Goal: Use online tool/utility: Utilize a website feature to perform a specific function

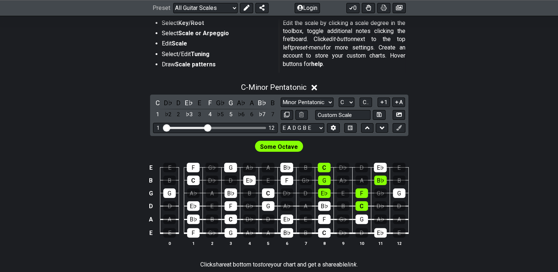
scroll to position [183, 0]
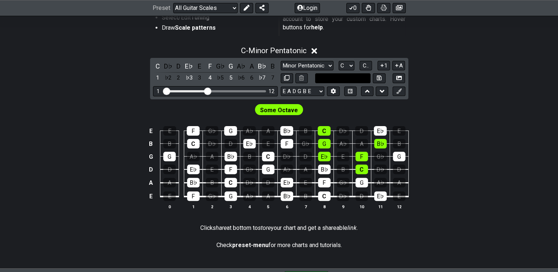
click at [346, 78] on input "text" at bounding box center [343, 78] width 56 height 10
type input "Custom Scale"
click at [316, 87] on select "E A D G B E E A D G B E E A D G B E B E A D F♯ B A D G C E A D A D G B E E♭ A♭ …" at bounding box center [303, 92] width 44 height 10
select select "F# B E A D G B E"
click at [281, 87] on select "E A D G B E E A D G B E E A D G B E B E A D F♯ B A D G C E A D A D G B E E♭ A♭ …" at bounding box center [303, 92] width 44 height 10
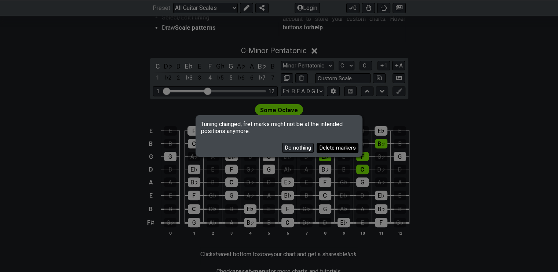
click at [322, 145] on button "Delete markers" at bounding box center [338, 148] width 42 height 10
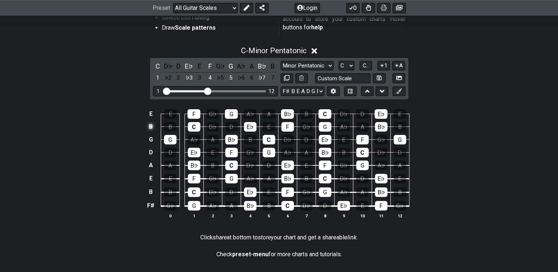
click at [152, 125] on td "B" at bounding box center [151, 126] width 10 height 13
click at [152, 125] on td "x" at bounding box center [151, 126] width 10 height 13
click at [153, 125] on td "o" at bounding box center [151, 126] width 10 height 13
click at [151, 124] on td at bounding box center [151, 126] width 10 height 13
click at [317, 91] on select "E A D G B E E A D G B E E A D G B E B E A D F♯ B A D G C E A D A D G B E E♭ A♭ …" at bounding box center [303, 92] width 44 height 10
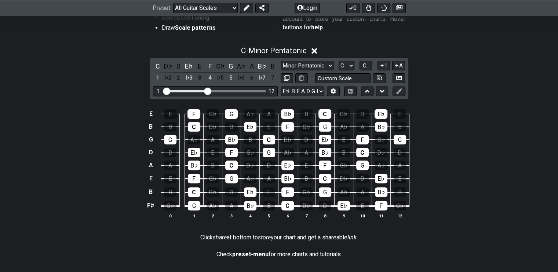
click at [121, 227] on div "E E F G♭ G A♭ A B♭ B C D♭ D E♭ E B B C D♭ D E♭ E F G♭ G A♭ A B♭ B G G A♭ A B♭ B…" at bounding box center [279, 165] width 558 height 130
click at [314, 92] on select "E A D G B E E A D G B E E A D G B E B E A D F♯ B A D G C E A D A D G B E E♭ A♭ …" at bounding box center [303, 92] width 44 height 10
click at [443, 105] on div "E E F G♭ G A♭ A B♭ B C D♭ D E♭ E B B C D♭ D E♭ E F G♭ G A♭ A B♭ B G G A♭ A B♭ B…" at bounding box center [279, 165] width 558 height 130
click at [363, 77] on input "text" at bounding box center [343, 78] width 56 height 10
type input "Custom Scale"
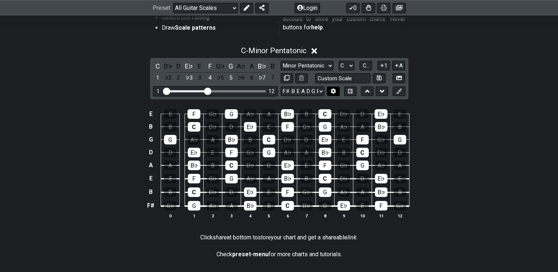
click at [335, 88] on icon at bounding box center [334, 91] width 6 height 6
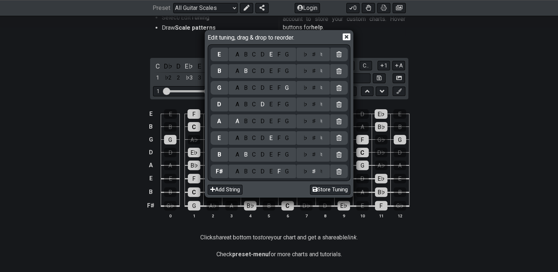
click at [339, 55] on icon at bounding box center [338, 54] width 5 height 6
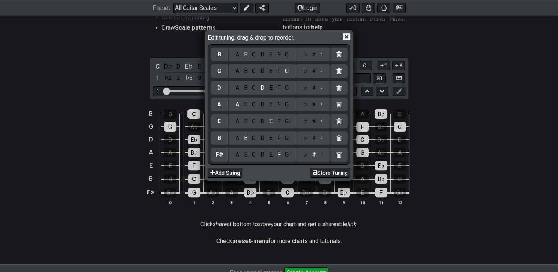
click at [218, 55] on div "B" at bounding box center [220, 55] width 4 height 8
click at [253, 53] on div "C" at bounding box center [254, 55] width 8 height 8
click at [330, 174] on button "Store Tuning" at bounding box center [330, 173] width 40 height 10
click at [346, 37] on icon at bounding box center [347, 37] width 8 height 8
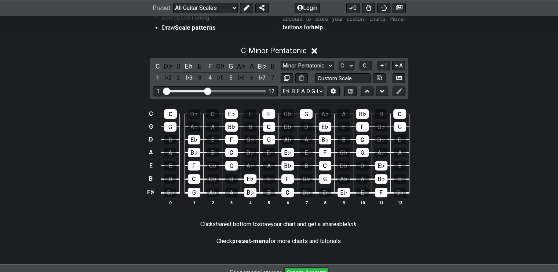
click at [316, 51] on icon at bounding box center [315, 51] width 6 height 6
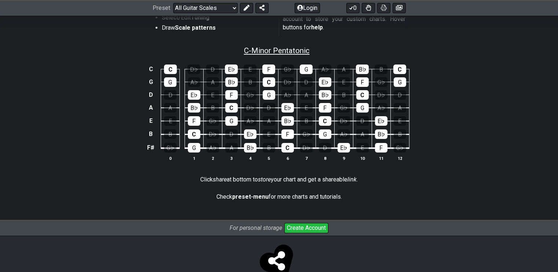
scroll to position [110, 0]
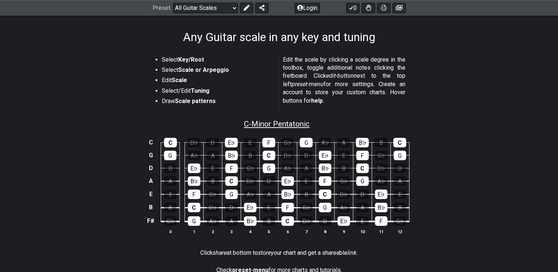
click at [298, 123] on span "C - Minor Pentatonic" at bounding box center [277, 124] width 66 height 9
select select "C"
select select "F# B E A D G B E"
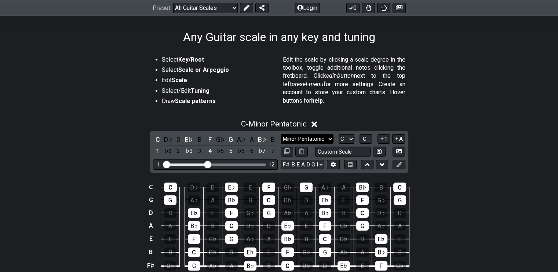
click at [330, 138] on select "Minor Pentatonic Root Minor Pentatonic Major Pentatonic Minor Blues Major Blues…" at bounding box center [307, 139] width 53 height 10
click at [281, 134] on select "Minor Pentatonic Root Minor Pentatonic Major Pentatonic Minor Blues Major Blues…" at bounding box center [307, 139] width 53 height 10
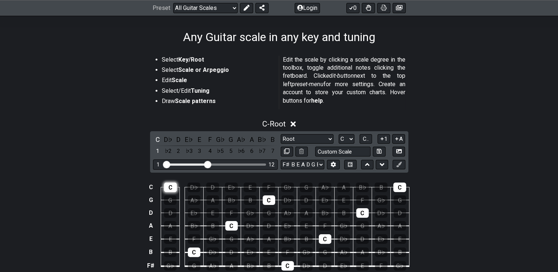
click at [172, 186] on div "C" at bounding box center [170, 188] width 13 height 10
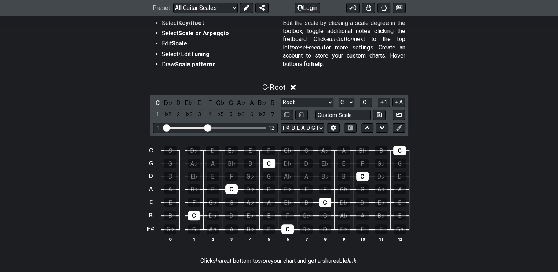
scroll to position [183, 0]
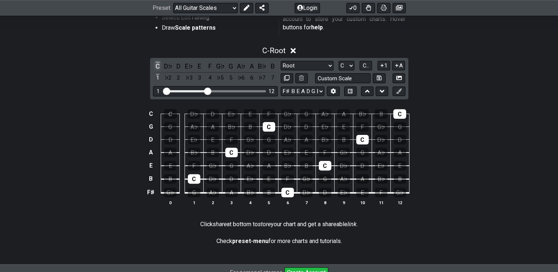
click at [156, 64] on div "C" at bounding box center [158, 66] width 10 height 10
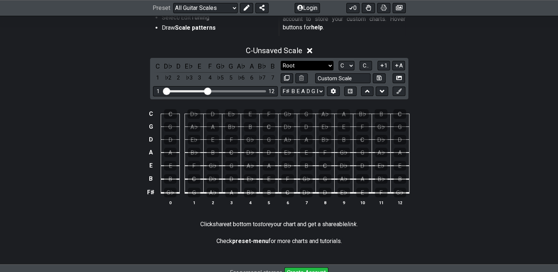
click at [320, 65] on select "Minor Pentatonic Root Minor Pentatonic Major Pentatonic Minor Blues Major Blues…" at bounding box center [307, 66] width 53 height 10
click at [281, 61] on select "Minor Pentatonic Root Minor Pentatonic Major Pentatonic Minor Blues Major Blues…" at bounding box center [307, 66] width 53 height 10
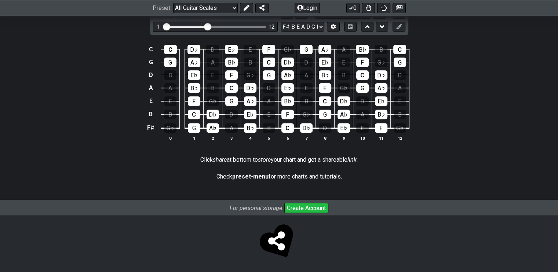
scroll to position [175, 0]
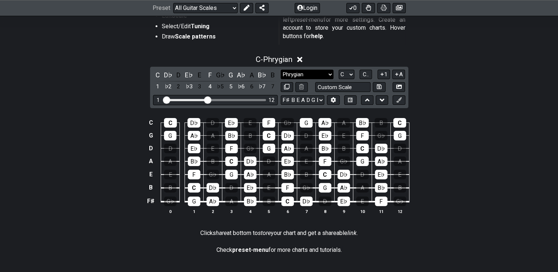
click at [328, 73] on select "Minor Pentatonic Root Minor Pentatonic Major Pentatonic Minor Blues Major Blues…" at bounding box center [307, 75] width 53 height 10
click at [432, 106] on div "C - Phrygian C D♭ D E♭ E F G♭ G A♭ A B♭ B 1 ♭2 2 ♭3 3 4 ♭5 5 ♭6 6 ♭7 7 Minor Pe…" at bounding box center [279, 138] width 558 height 174
click at [328, 74] on select "Minor Pentatonic Root Minor Pentatonic Major Pentatonic Minor Blues Major Blues…" at bounding box center [307, 75] width 53 height 10
click at [281, 70] on select "Minor Pentatonic Root Minor Pentatonic Major Pentatonic Minor Blues Major Blues…" at bounding box center [307, 75] width 53 height 10
drag, startPoint x: 313, startPoint y: 72, endPoint x: 313, endPoint y: 77, distance: 5.1
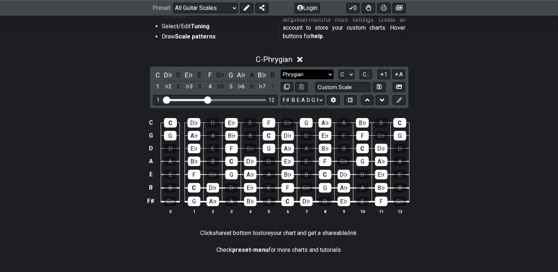
click at [313, 72] on select "Minor Pentatonic Root Minor Pentatonic Major Pentatonic Minor Blues Major Blues…" at bounding box center [307, 75] width 53 height 10
select select "Root"
click at [281, 70] on select "Minor Pentatonic Root Minor Pentatonic Major Pentatonic Minor Blues Major Blues…" at bounding box center [307, 75] width 53 height 10
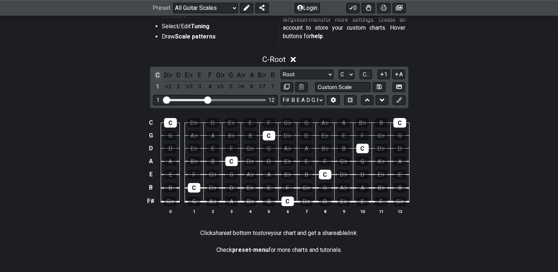
click at [159, 73] on div "C" at bounding box center [158, 75] width 10 height 10
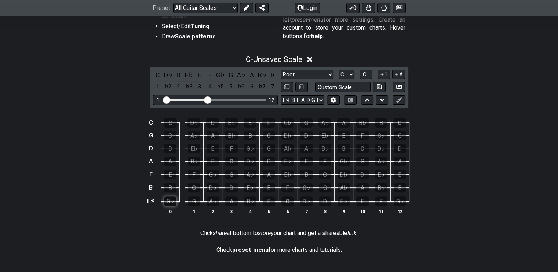
click at [173, 201] on div "G♭" at bounding box center [170, 202] width 12 height 10
click at [306, 98] on select "E A D G B E F♯ B E A D G C E A D G B E B E A D F♯ B A D G C E A D A D G B E E♭ …" at bounding box center [303, 100] width 44 height 10
click at [335, 101] on icon at bounding box center [333, 100] width 5 height 6
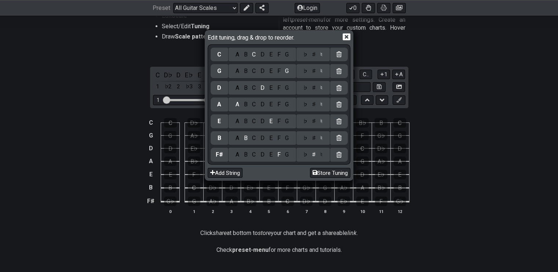
click at [344, 36] on icon at bounding box center [347, 36] width 8 height 7
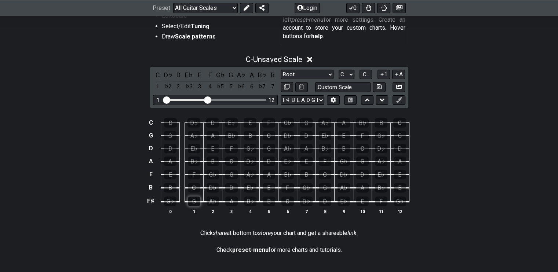
click at [197, 202] on div "G" at bounding box center [194, 202] width 12 height 10
click at [231, 188] on div "D" at bounding box center [231, 188] width 12 height 10
click at [230, 171] on div "G" at bounding box center [231, 175] width 12 height 10
click at [214, 186] on div "D♭" at bounding box center [213, 188] width 12 height 10
click at [232, 189] on div "D" at bounding box center [231, 188] width 12 height 10
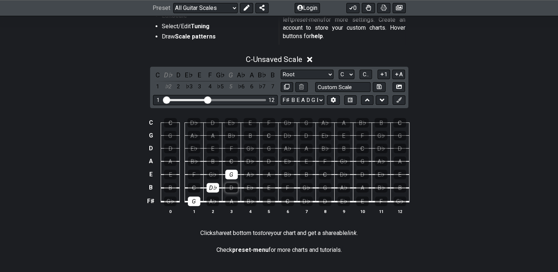
click at [231, 190] on div "D" at bounding box center [231, 188] width 12 height 10
click at [214, 188] on div "D♭" at bounding box center [213, 188] width 12 height 10
click at [247, 185] on div "E♭" at bounding box center [250, 188] width 12 height 10
click at [232, 187] on div "D" at bounding box center [231, 188] width 12 height 10
click at [230, 186] on div "D" at bounding box center [231, 188] width 12 height 10
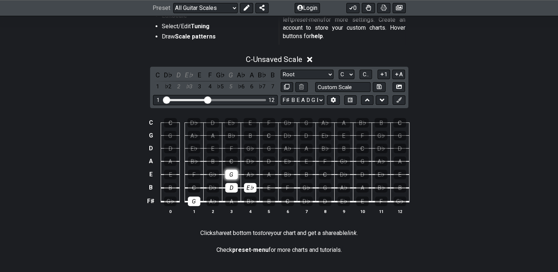
click at [229, 175] on div "G" at bounding box center [231, 175] width 12 height 10
click at [192, 174] on div "F" at bounding box center [194, 175] width 12 height 10
click at [250, 188] on div "E♭" at bounding box center [250, 188] width 12 height 10
click at [236, 189] on div "D" at bounding box center [231, 188] width 12 height 10
click at [171, 187] on div "B" at bounding box center [170, 188] width 12 height 10
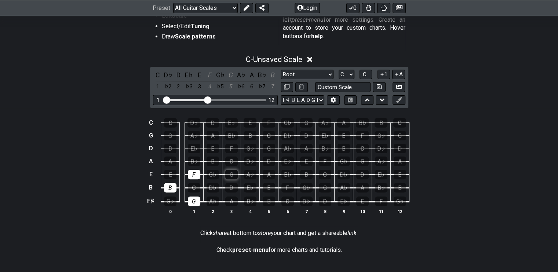
click at [228, 174] on div "G" at bounding box center [231, 175] width 12 height 10
click at [189, 174] on div "F" at bounding box center [194, 175] width 12 height 10
click at [192, 173] on div "F" at bounding box center [194, 175] width 12 height 10
click at [235, 172] on div "G" at bounding box center [231, 175] width 12 height 10
click at [270, 201] on div "B" at bounding box center [269, 202] width 12 height 10
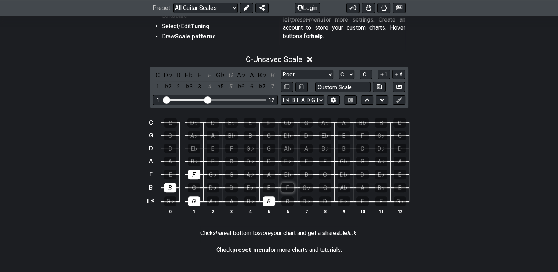
click at [287, 189] on div "F" at bounding box center [287, 188] width 12 height 10
click at [232, 173] on div "G" at bounding box center [231, 175] width 12 height 10
click at [380, 200] on div "F" at bounding box center [381, 202] width 12 height 10
click at [324, 186] on div "G" at bounding box center [325, 188] width 12 height 10
drag, startPoint x: 304, startPoint y: 172, endPoint x: 308, endPoint y: 176, distance: 5.2
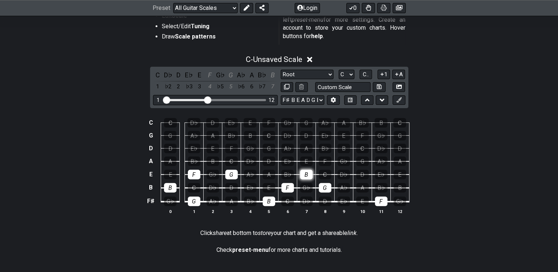
click at [305, 172] on div "B" at bounding box center [306, 175] width 12 height 10
click at [379, 200] on div "F" at bounding box center [381, 202] width 12 height 10
click at [326, 189] on div "G" at bounding box center [325, 188] width 12 height 10
click at [307, 174] on div "B" at bounding box center [306, 175] width 12 height 10
click at [232, 170] on div "G" at bounding box center [231, 175] width 12 height 10
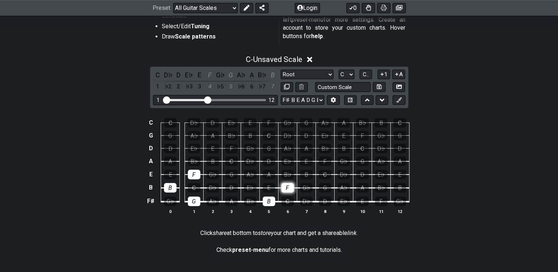
click at [287, 183] on div "F" at bounding box center [287, 188] width 12 height 10
click at [270, 199] on div "B" at bounding box center [269, 202] width 12 height 10
click at [192, 201] on div "G" at bounding box center [194, 202] width 12 height 10
click at [167, 187] on div "B" at bounding box center [170, 188] width 12 height 10
click at [192, 175] on div "F" at bounding box center [194, 175] width 12 height 10
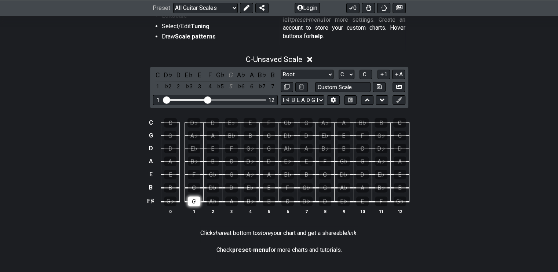
click at [189, 202] on div "G" at bounding box center [194, 202] width 12 height 10
click at [233, 184] on div "D" at bounding box center [231, 188] width 12 height 10
click at [229, 189] on div "D" at bounding box center [231, 188] width 12 height 10
click at [197, 190] on div "C" at bounding box center [194, 188] width 12 height 10
click at [197, 189] on div "C" at bounding box center [194, 188] width 12 height 10
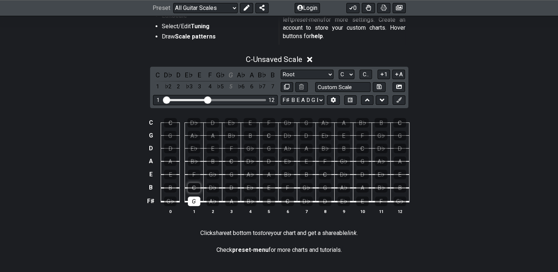
click at [194, 185] on div "C" at bounding box center [194, 188] width 12 height 10
click at [213, 187] on div "D♭" at bounding box center [213, 188] width 12 height 10
click at [231, 186] on div "D" at bounding box center [231, 188] width 12 height 10
click at [251, 188] on div "E♭" at bounding box center [250, 188] width 12 height 10
click at [268, 186] on div "E" at bounding box center [269, 188] width 12 height 10
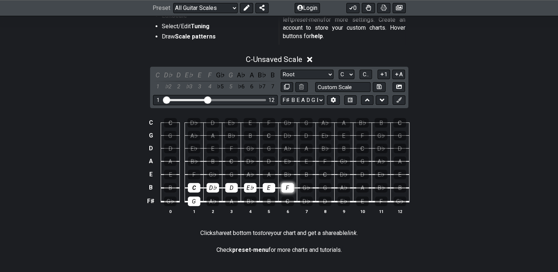
click at [288, 186] on div "F" at bounding box center [287, 188] width 12 height 10
click at [305, 185] on div "G♭" at bounding box center [306, 188] width 12 height 10
click at [196, 186] on div "C" at bounding box center [194, 188] width 12 height 10
click at [196, 199] on div "G" at bounding box center [194, 202] width 12 height 10
drag, startPoint x: 212, startPoint y: 188, endPoint x: 231, endPoint y: 188, distance: 18.7
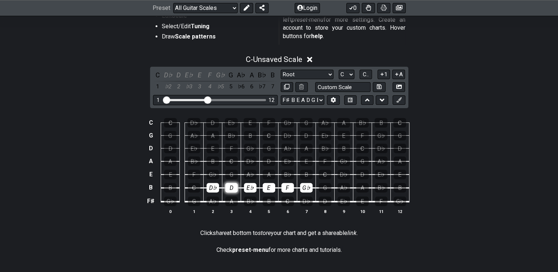
click at [213, 188] on div "D♭" at bounding box center [213, 188] width 12 height 10
drag, startPoint x: 232, startPoint y: 188, endPoint x: 257, endPoint y: 186, distance: 25.4
click at [233, 187] on div "D" at bounding box center [231, 188] width 12 height 10
drag, startPoint x: 254, startPoint y: 186, endPoint x: 265, endPoint y: 186, distance: 11.4
click at [255, 186] on div "E♭" at bounding box center [250, 188] width 12 height 10
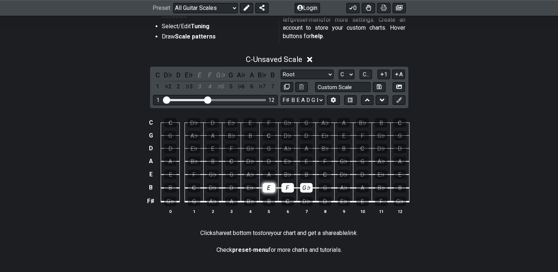
click at [269, 186] on div "E" at bounding box center [269, 188] width 12 height 10
click at [294, 185] on td "F" at bounding box center [287, 182] width 19 height 14
click at [289, 185] on div "F" at bounding box center [287, 188] width 12 height 10
click at [307, 189] on div "G♭" at bounding box center [306, 188] width 12 height 10
